Goal: Transaction & Acquisition: Purchase product/service

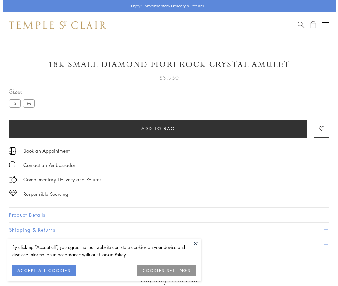
scroll to position [20, 0]
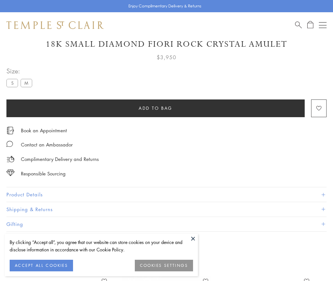
click at [155, 108] on span "Add to bag" at bounding box center [156, 108] width 34 height 7
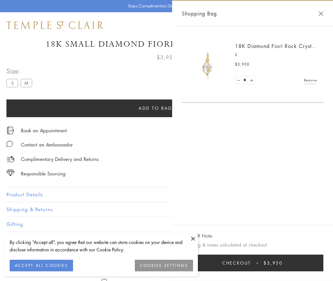
click at [251, 266] on span "Checkout" at bounding box center [236, 262] width 29 height 7
